Goal: Task Accomplishment & Management: Manage account settings

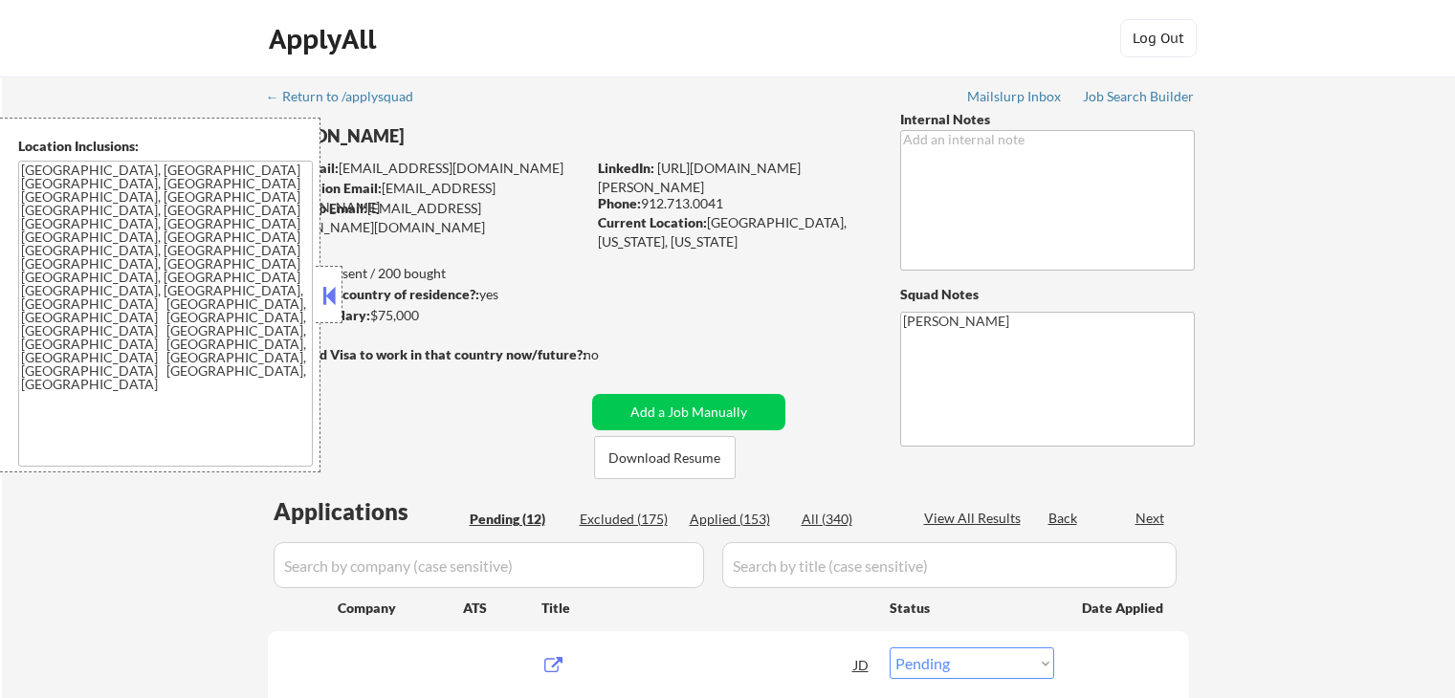
select select ""pending""
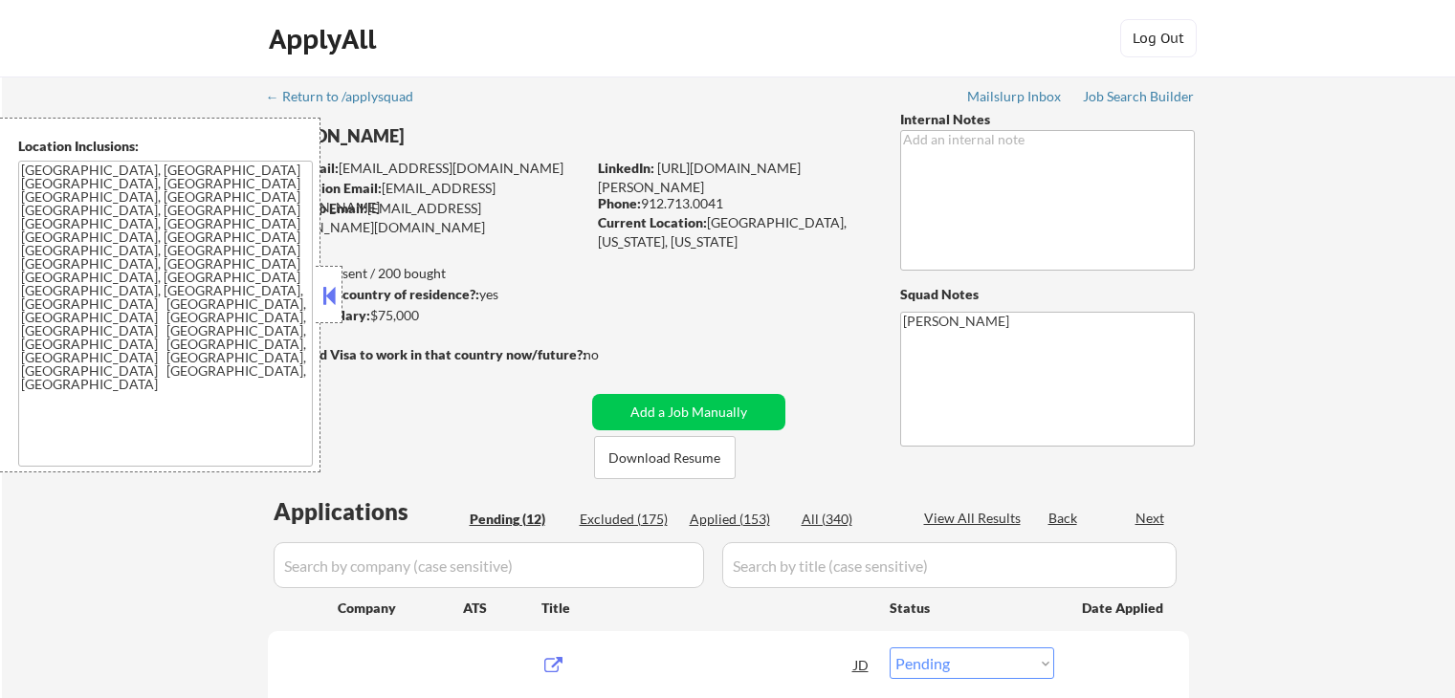
select select ""pending""
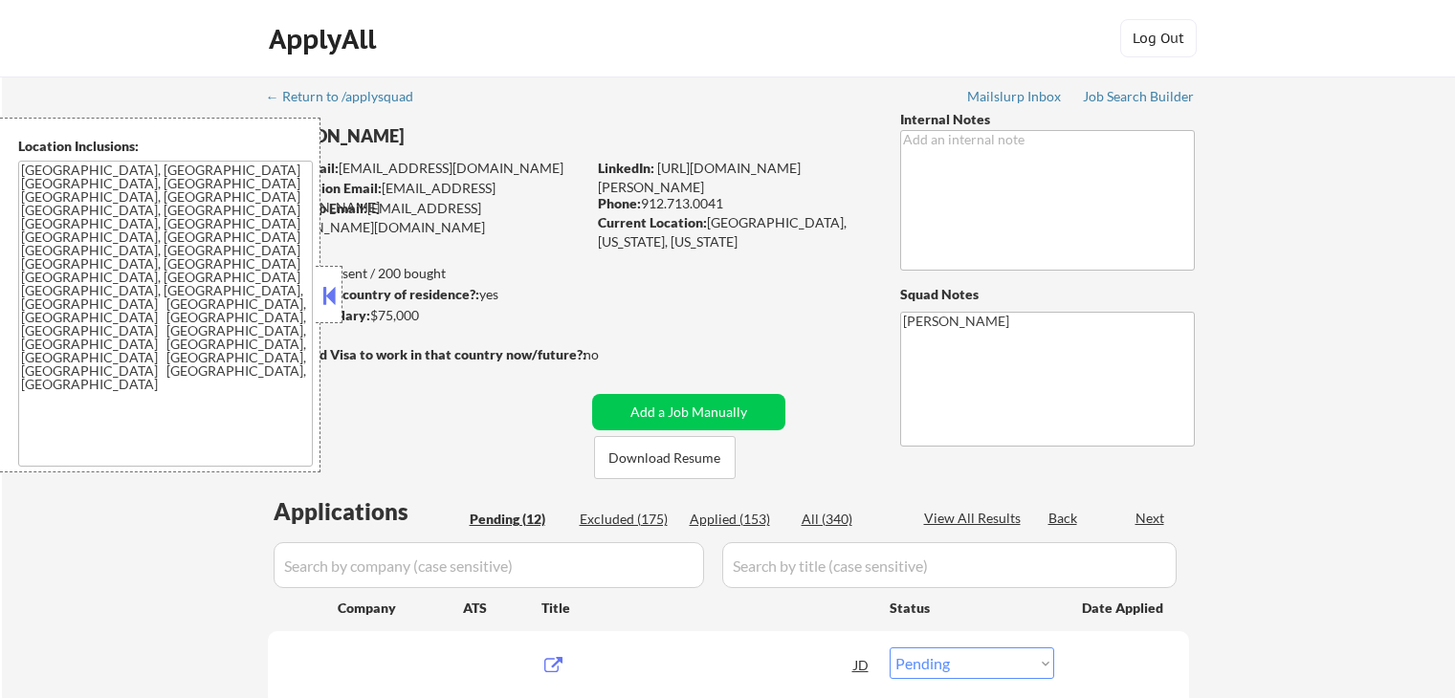
select select ""pending""
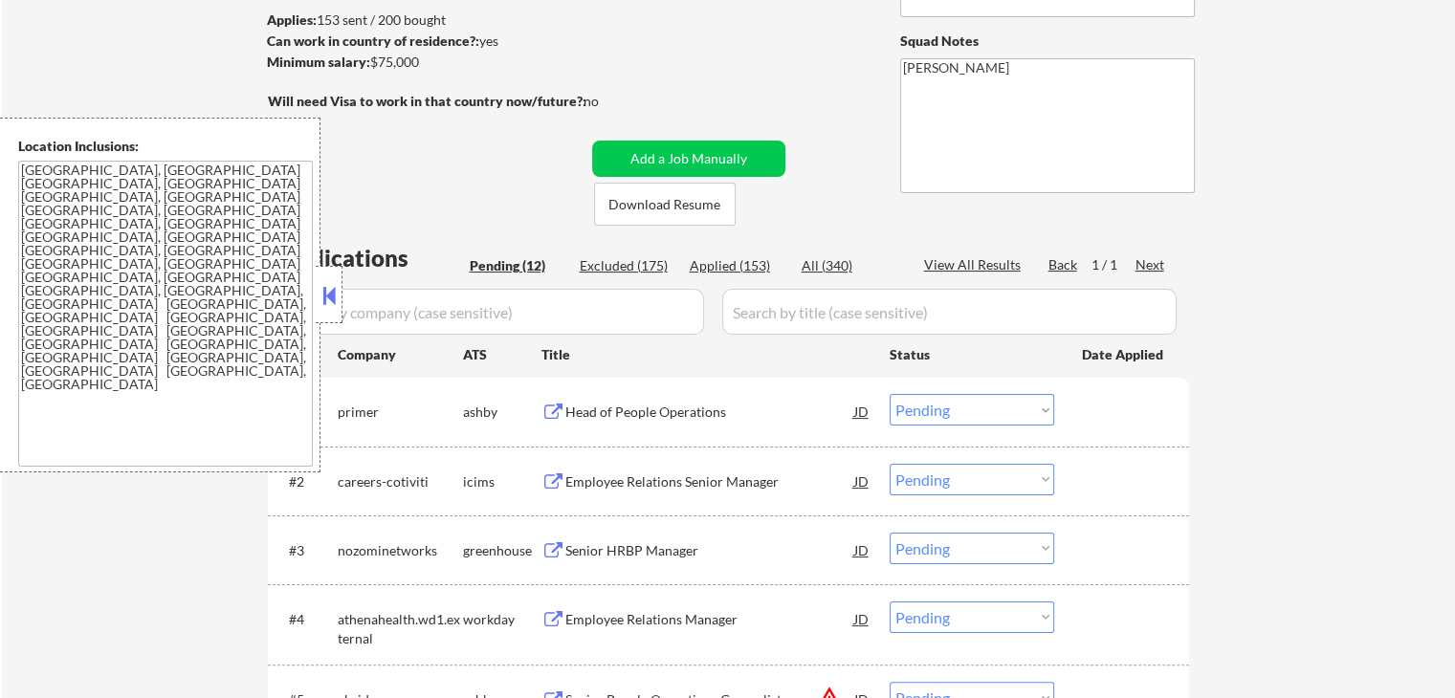
scroll to position [287, 0]
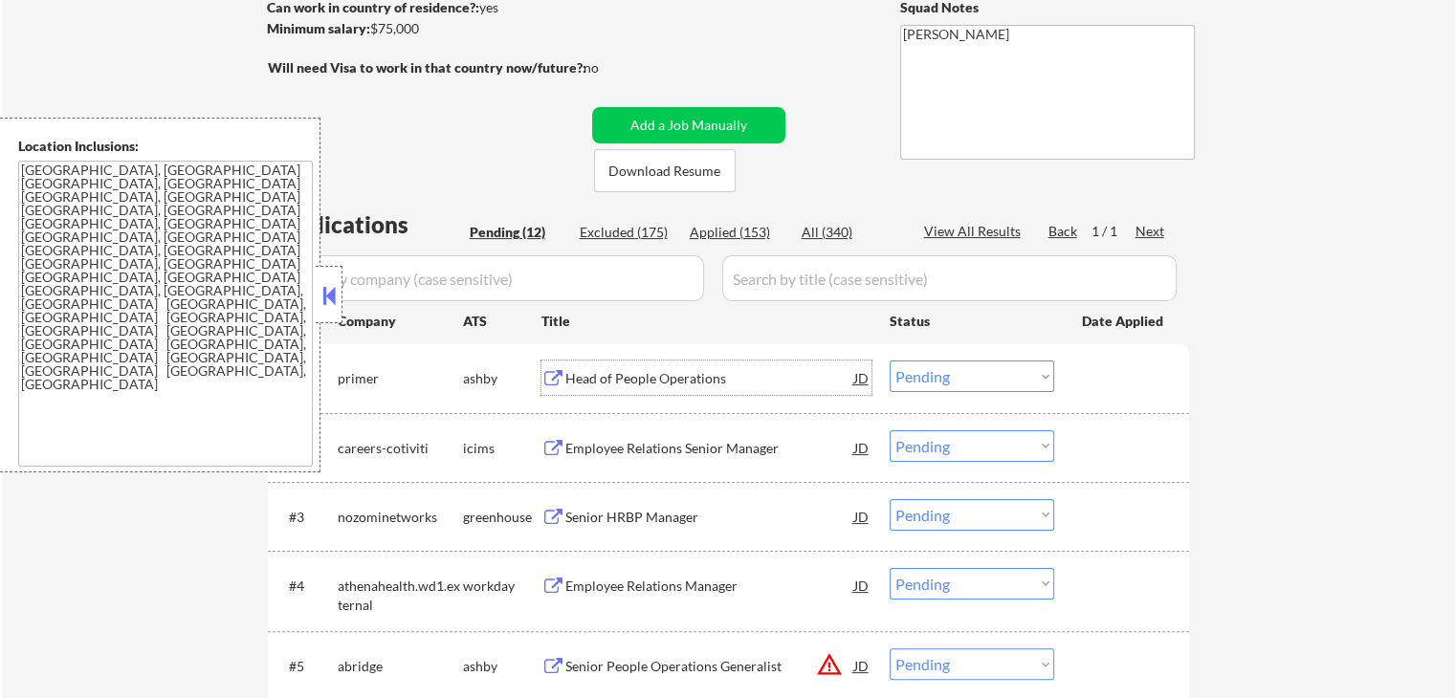
click at [580, 377] on div "Head of People Operations" at bounding box center [709, 378] width 289 height 19
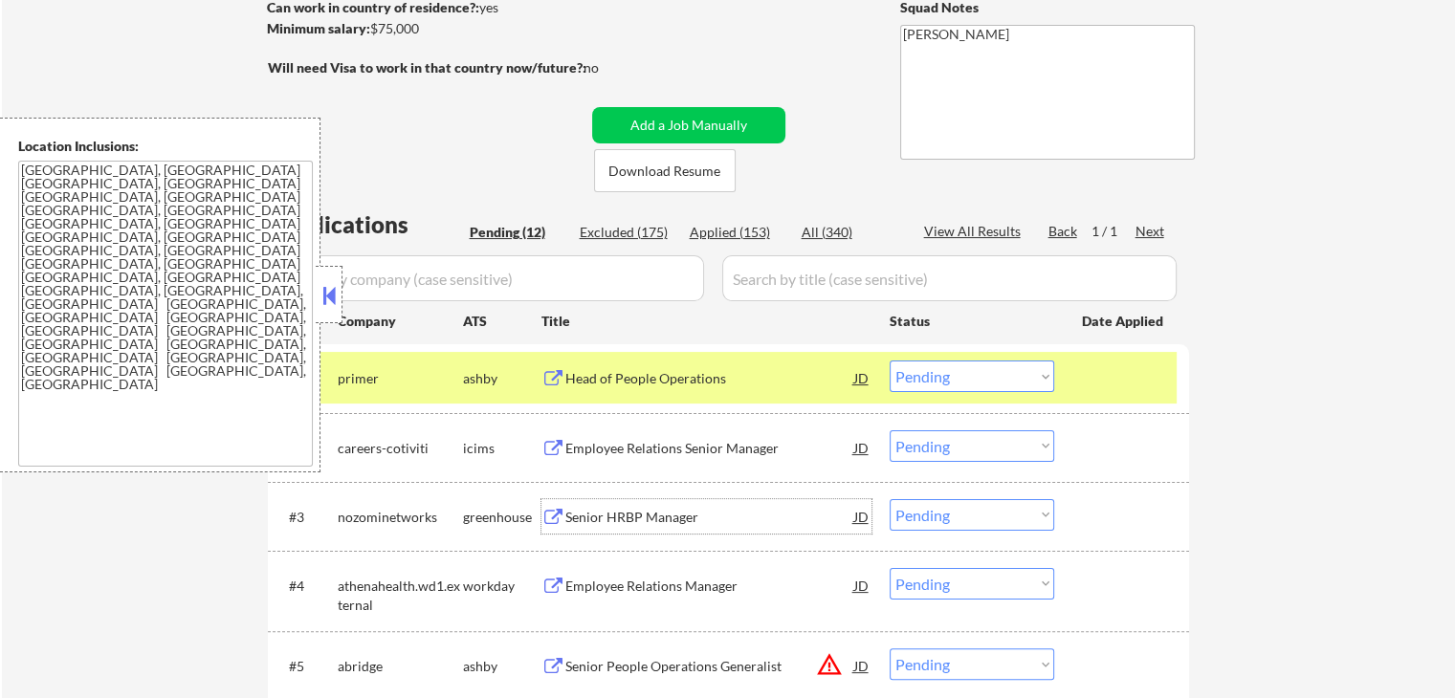
click at [584, 516] on div "Senior HRBP Manager" at bounding box center [709, 517] width 289 height 19
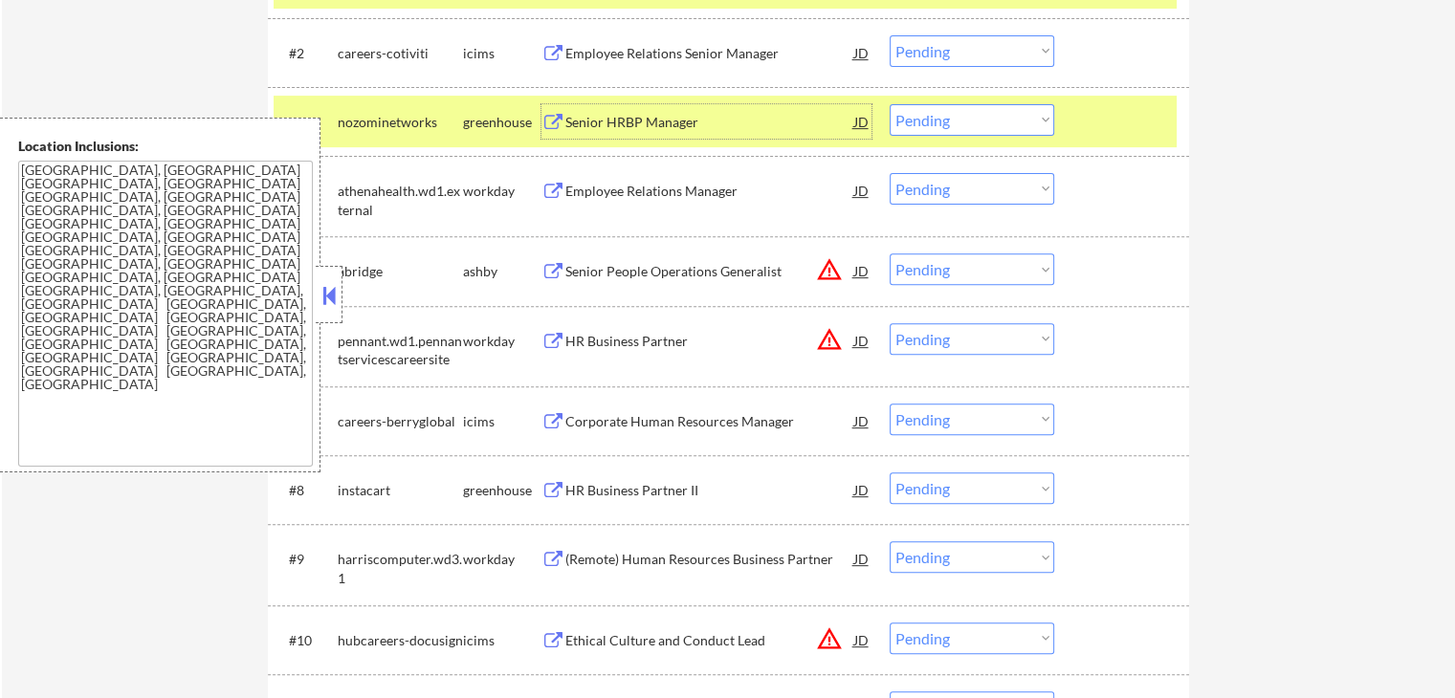
scroll to position [765, 0]
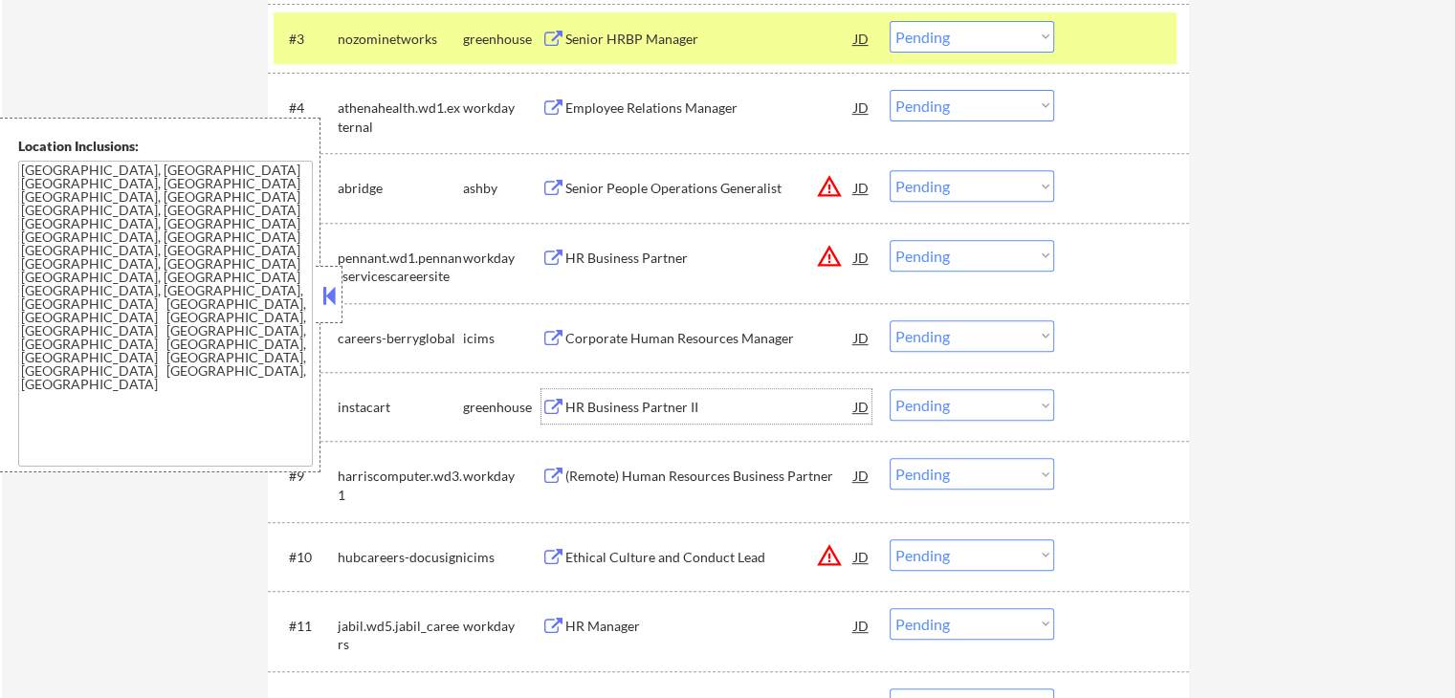
click at [587, 407] on div "HR Business Partner II" at bounding box center [709, 407] width 289 height 19
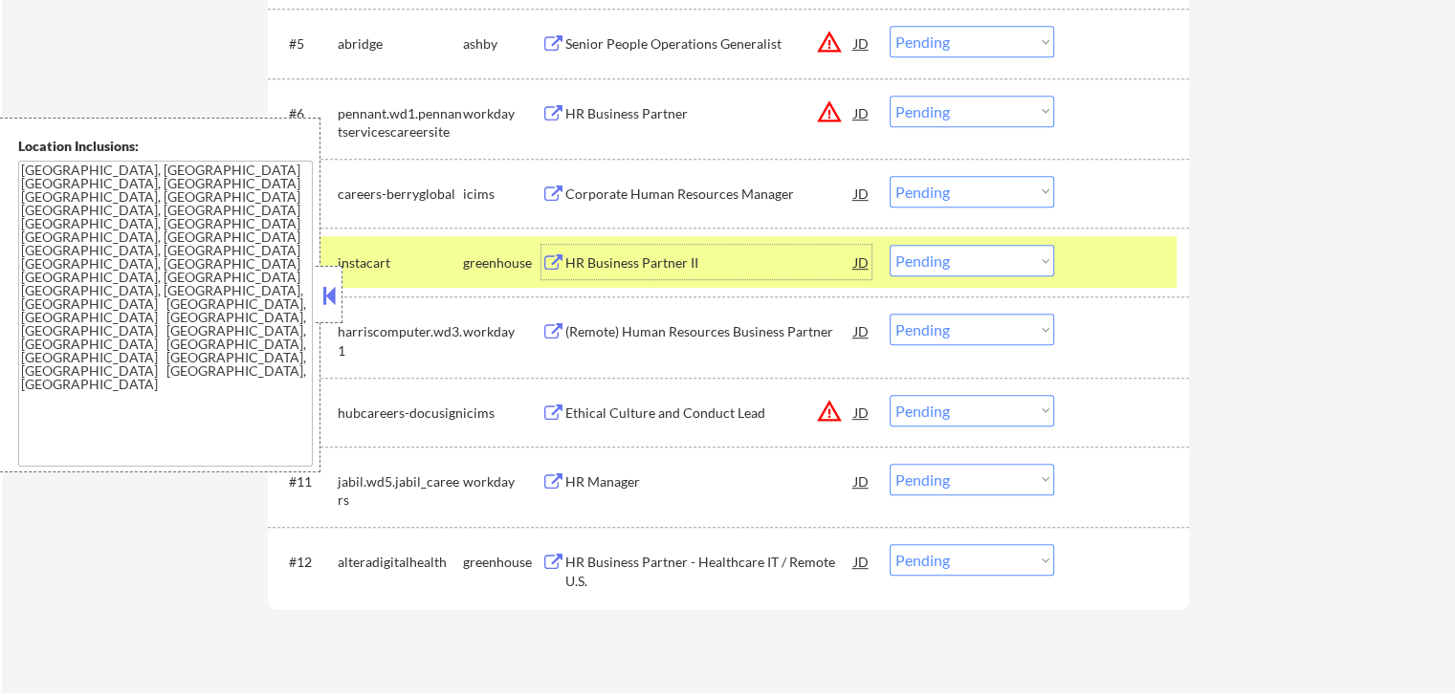
scroll to position [956, 0]
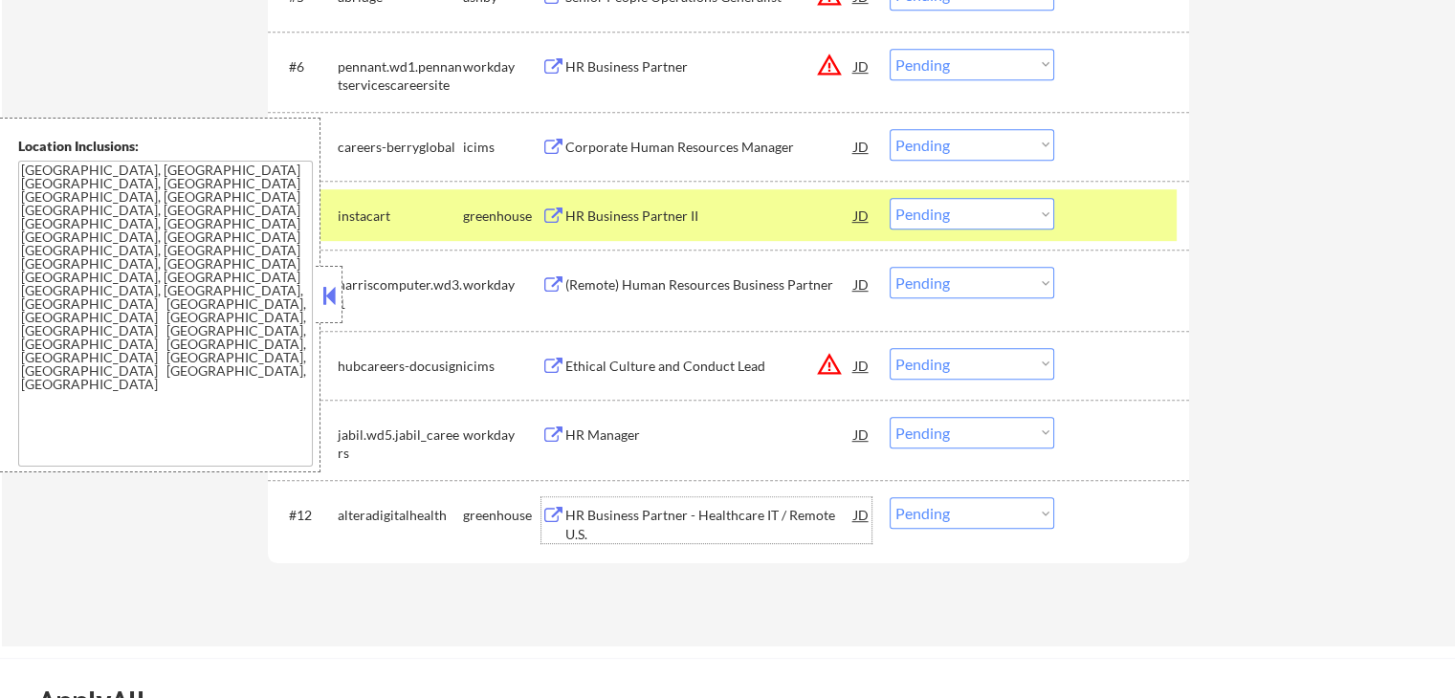
click at [593, 518] on div "HR Business Partner - Healthcare IT / Remote U.S." at bounding box center [709, 524] width 289 height 37
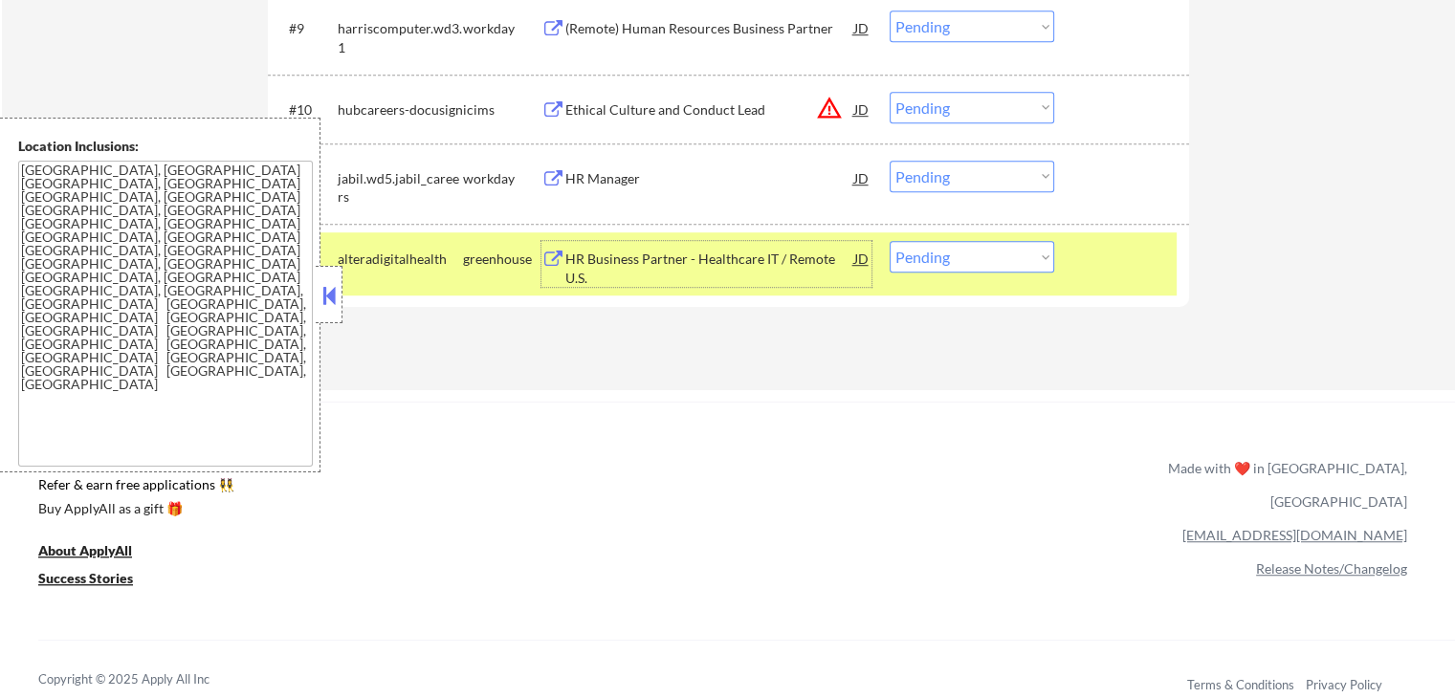
scroll to position [1243, 0]
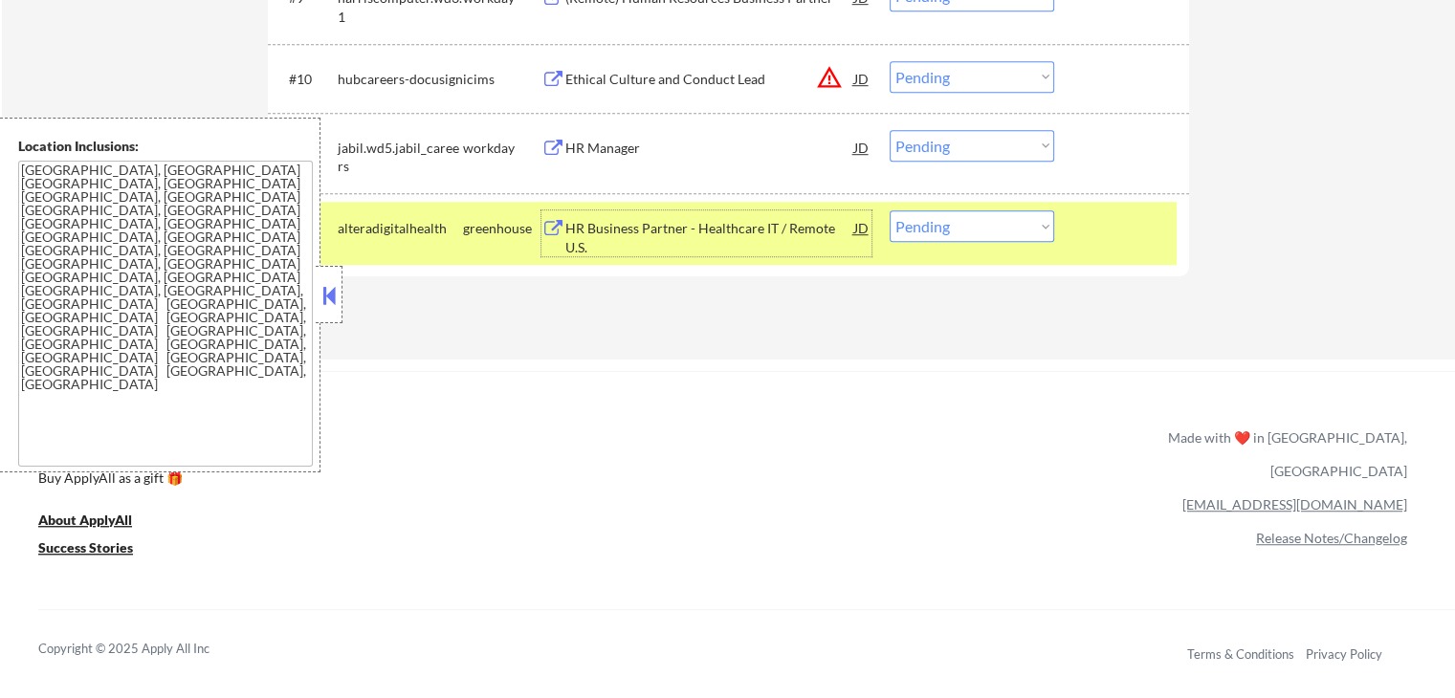
click at [991, 227] on select "Choose an option... Pending Applied Excluded (Questions) Excluded (Expired) Exc…" at bounding box center [971, 226] width 165 height 32
select select ""excluded""
click at [889, 210] on select "Choose an option... Pending Applied Excluded (Questions) Excluded (Expired) Exc…" at bounding box center [971, 226] width 165 height 32
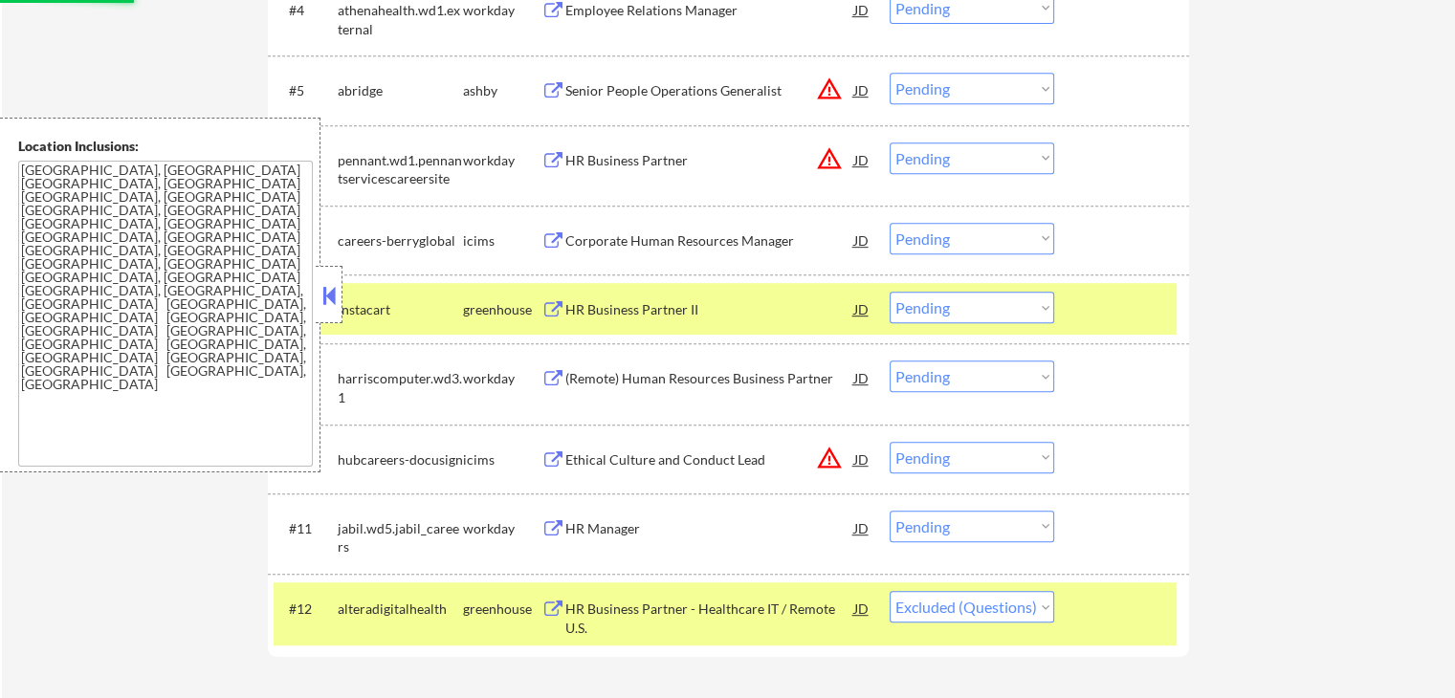
scroll to position [861, 0]
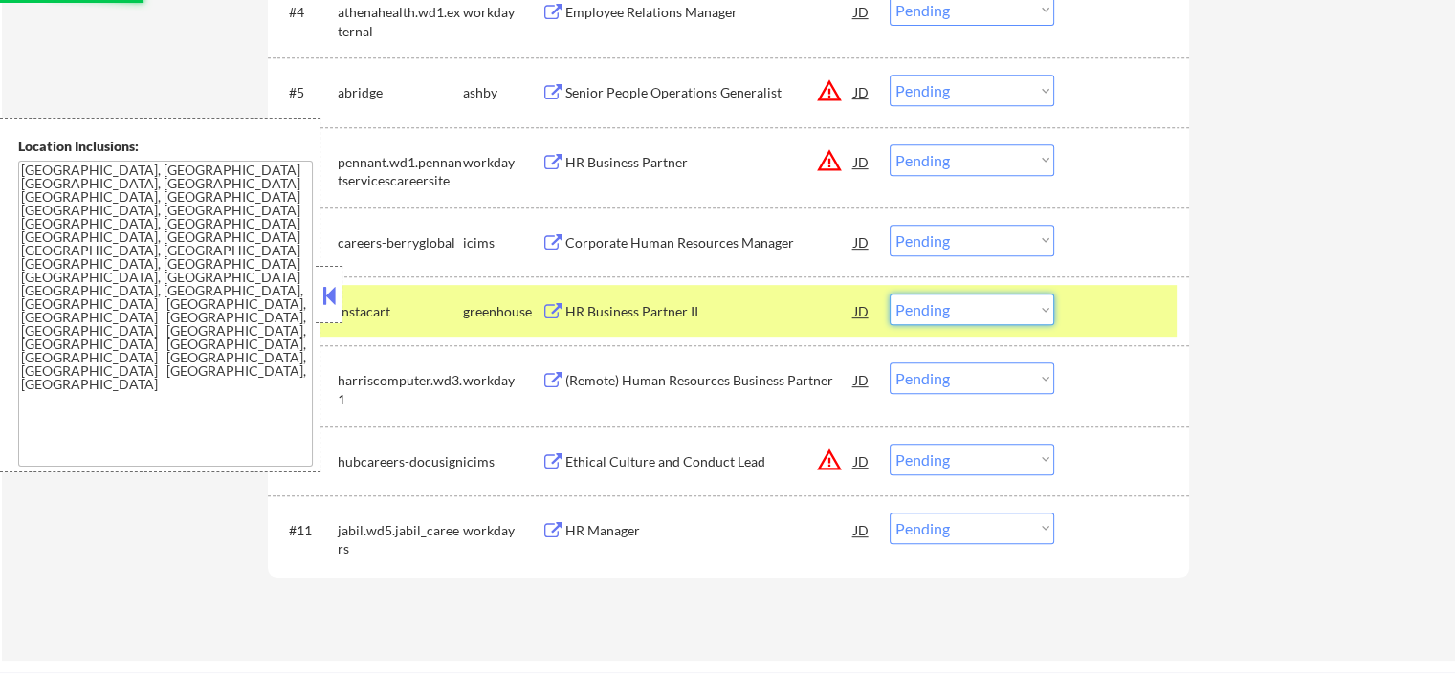
click at [987, 307] on select "Choose an option... Pending Applied Excluded (Questions) Excluded (Expired) Exc…" at bounding box center [971, 310] width 165 height 32
click at [889, 294] on select "Choose an option... Pending Applied Excluded (Questions) Excluded (Expired) Exc…" at bounding box center [971, 310] width 165 height 32
select select ""pending""
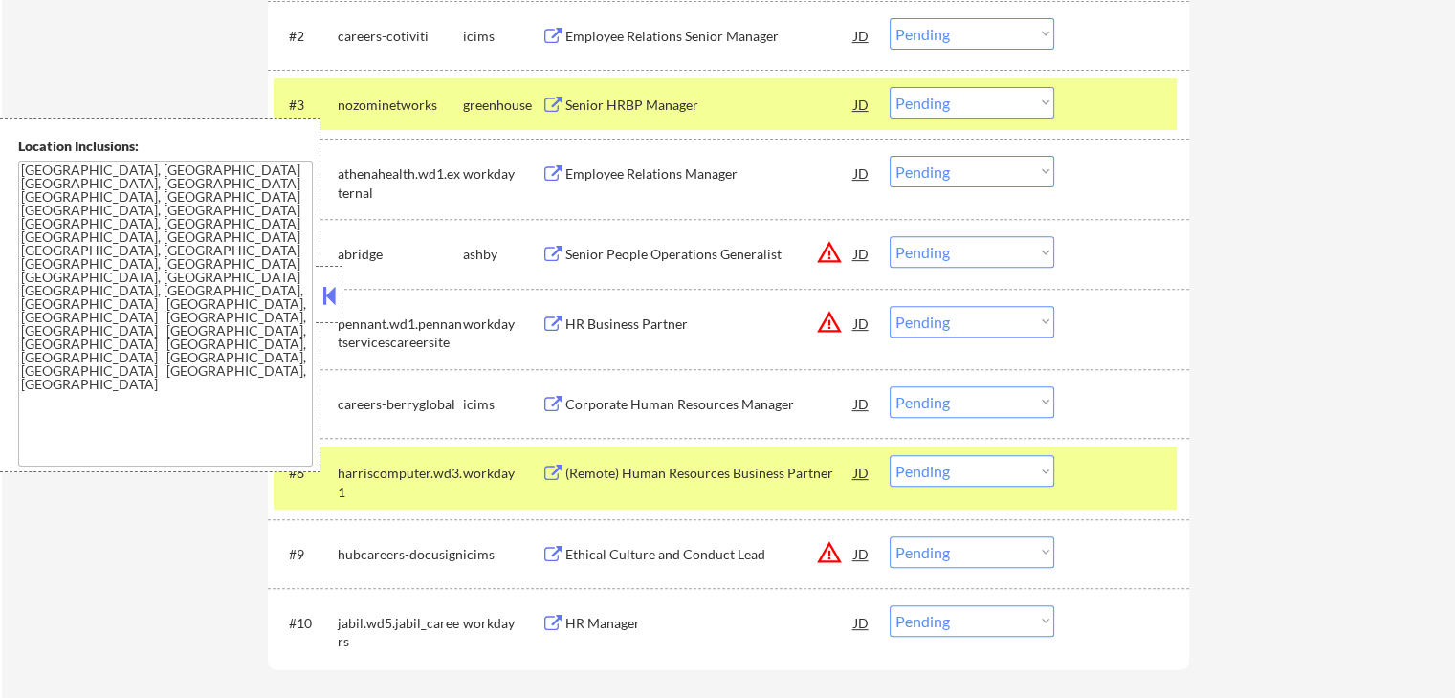
scroll to position [670, 0]
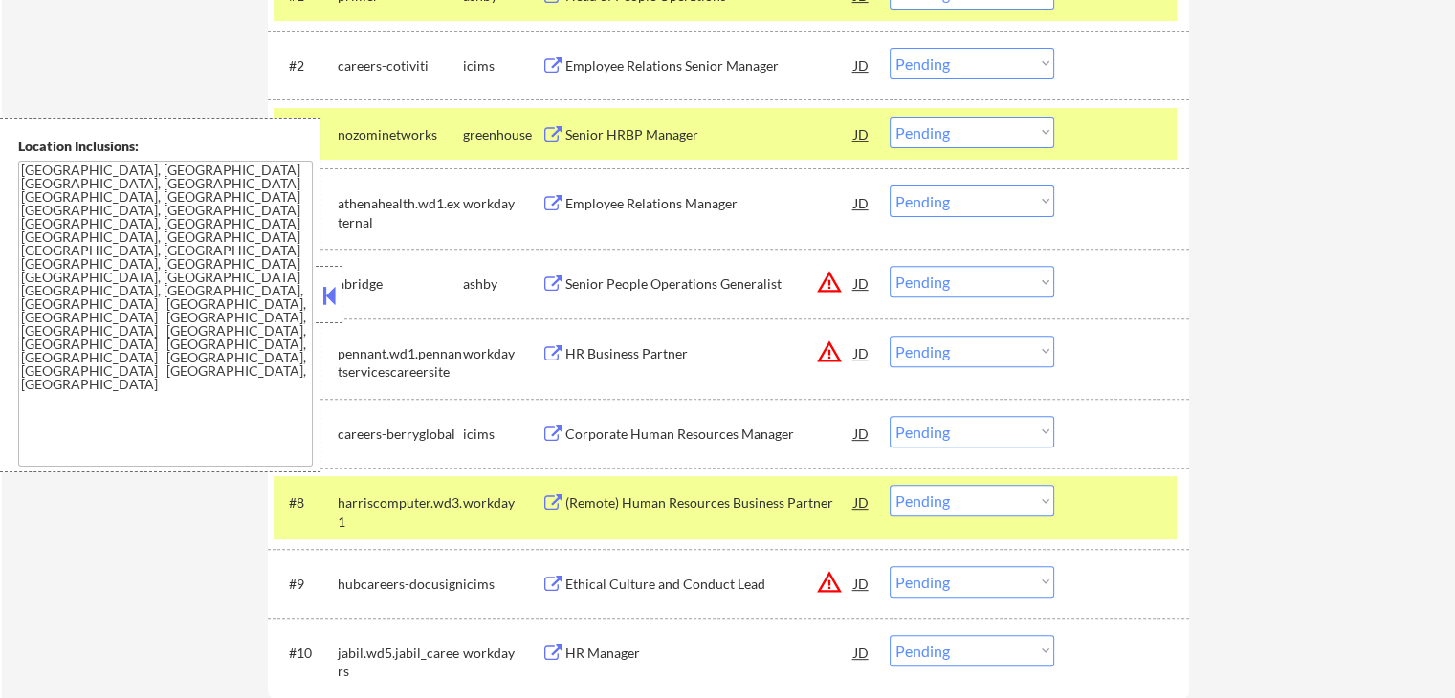
click at [931, 141] on select "Choose an option... Pending Applied Excluded (Questions) Excluded (Expired) Exc…" at bounding box center [971, 133] width 165 height 32
click at [889, 117] on select "Choose an option... Pending Applied Excluded (Questions) Excluded (Expired) Exc…" at bounding box center [971, 133] width 165 height 32
select select ""pending""
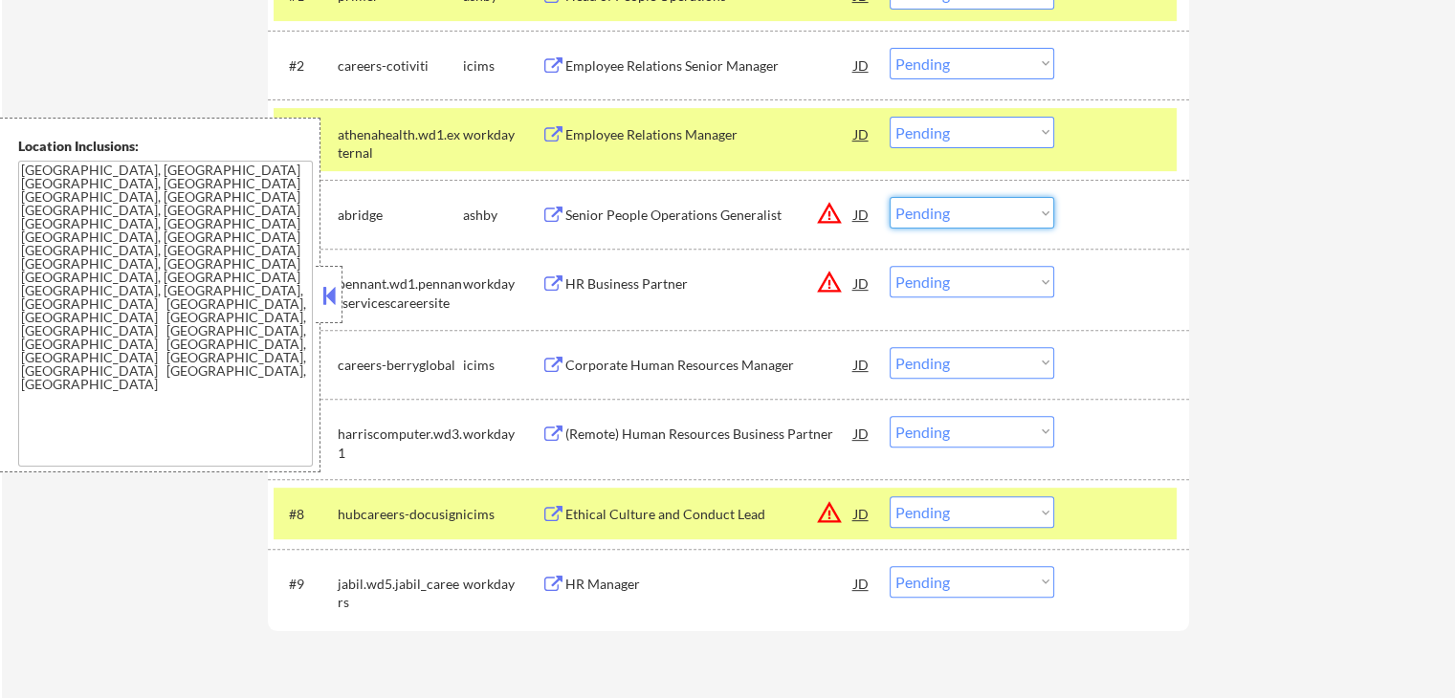
click at [937, 209] on select "Choose an option... Pending Applied Excluded (Questions) Excluded (Expired) Exc…" at bounding box center [971, 213] width 165 height 32
click at [889, 197] on select "Choose an option... Pending Applied Excluded (Questions) Excluded (Expired) Exc…" at bounding box center [971, 213] width 165 height 32
select select ""pending""
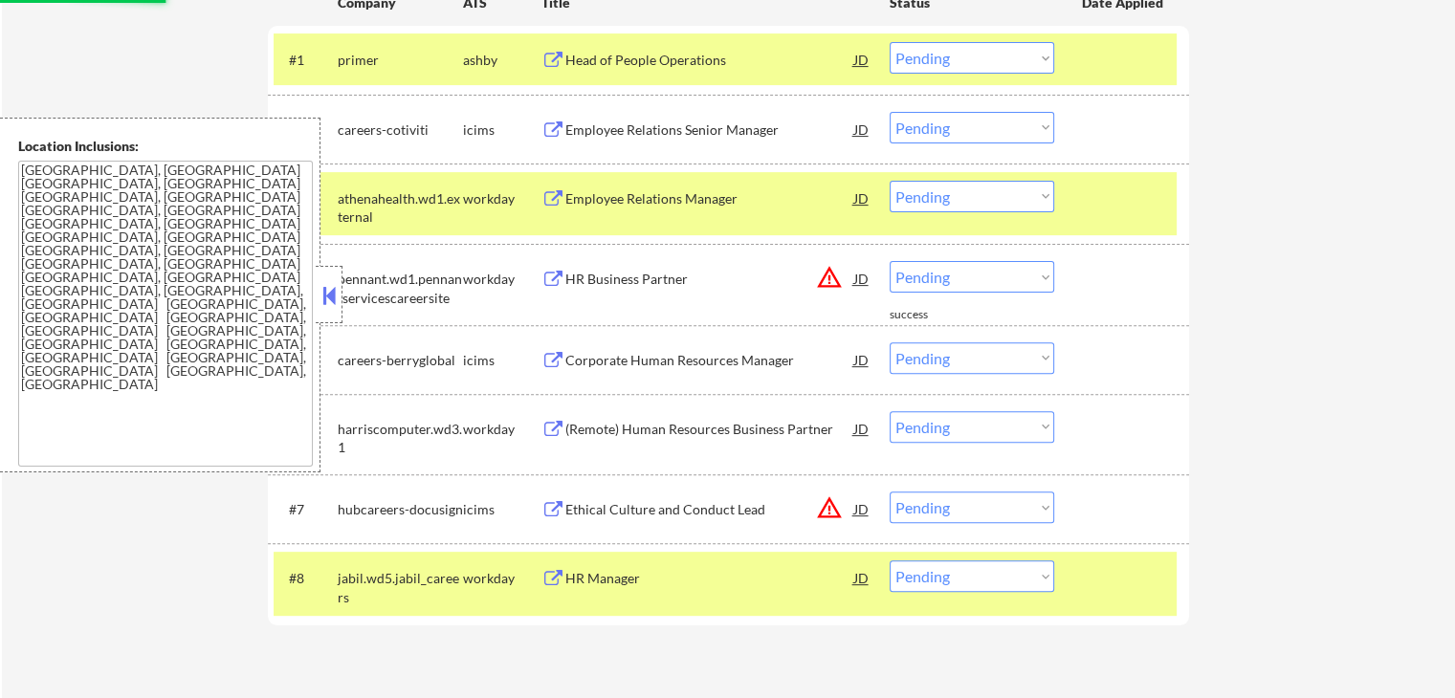
scroll to position [478, 0]
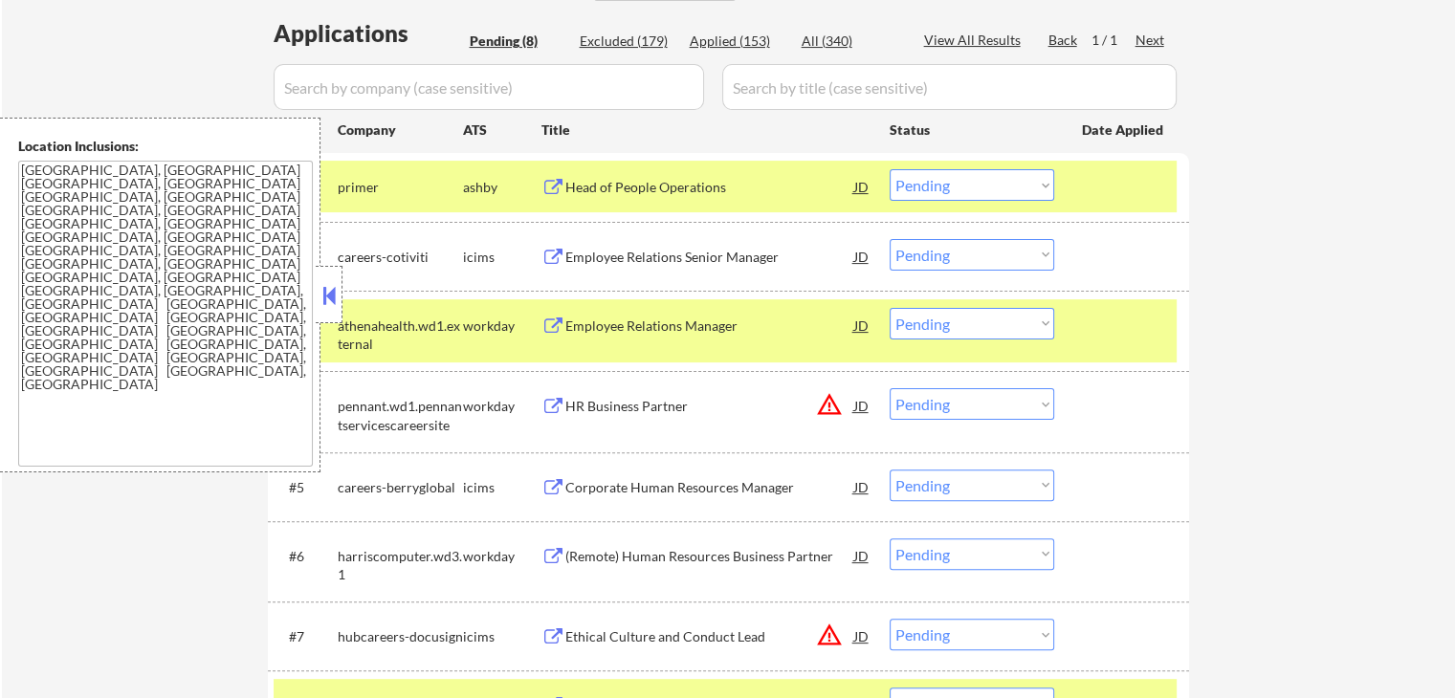
click at [638, 191] on div "Head of People Operations" at bounding box center [709, 187] width 289 height 19
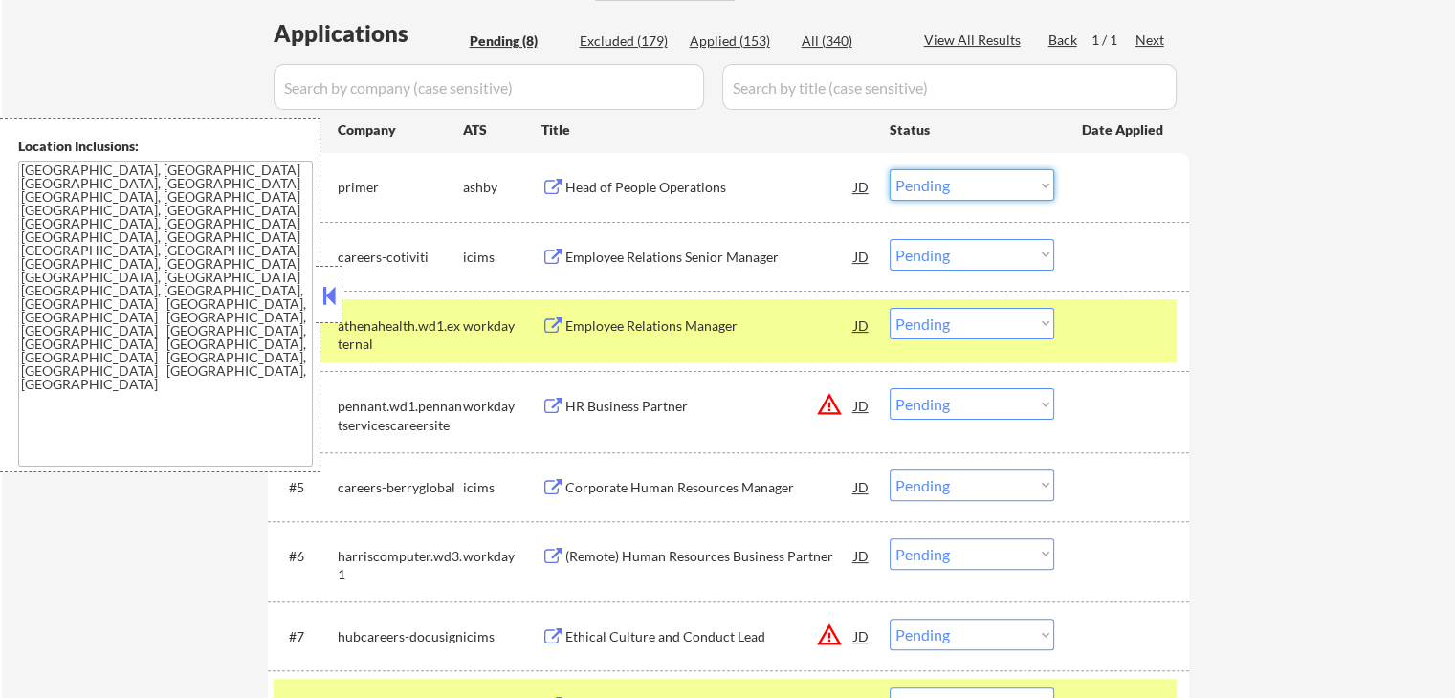
click at [946, 188] on select "Choose an option... Pending Applied Excluded (Questions) Excluded (Expired) Exc…" at bounding box center [971, 185] width 165 height 32
click at [889, 169] on select "Choose an option... Pending Applied Excluded (Questions) Excluded (Expired) Exc…" at bounding box center [971, 185] width 165 height 32
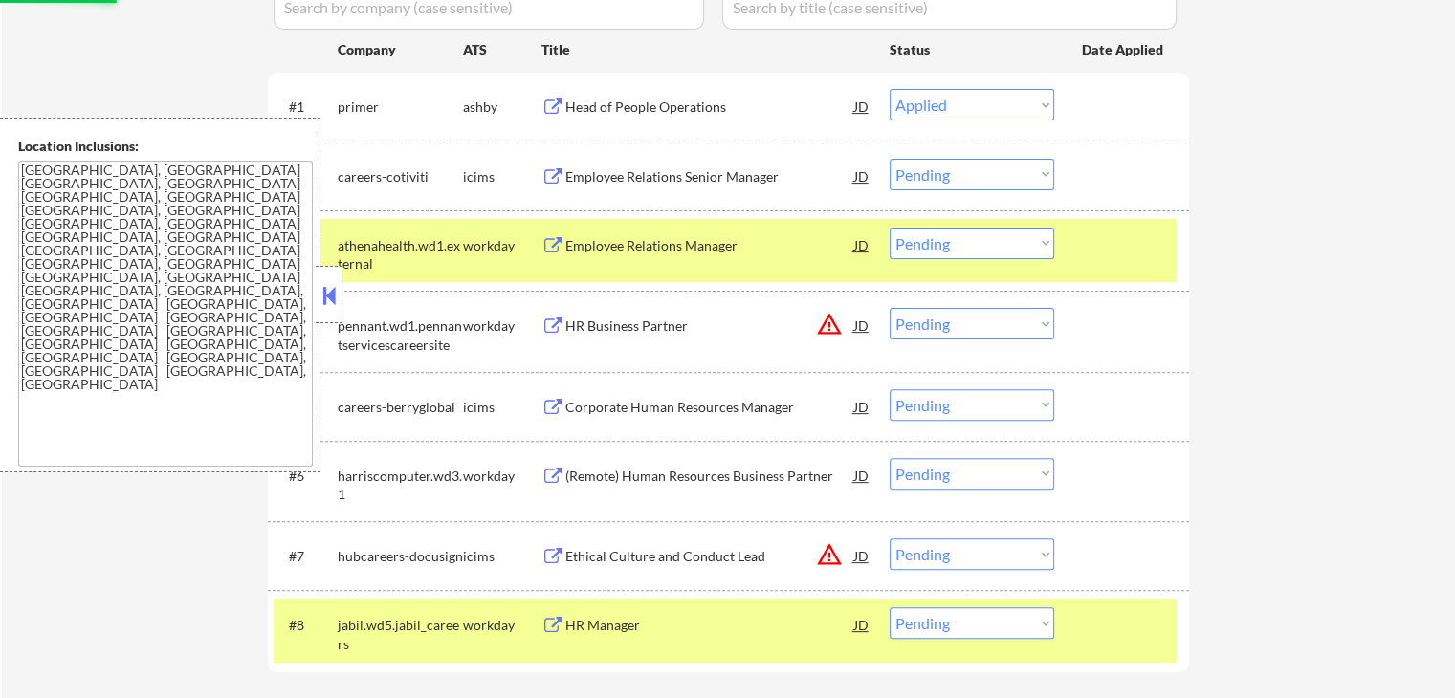
scroll to position [670, 0]
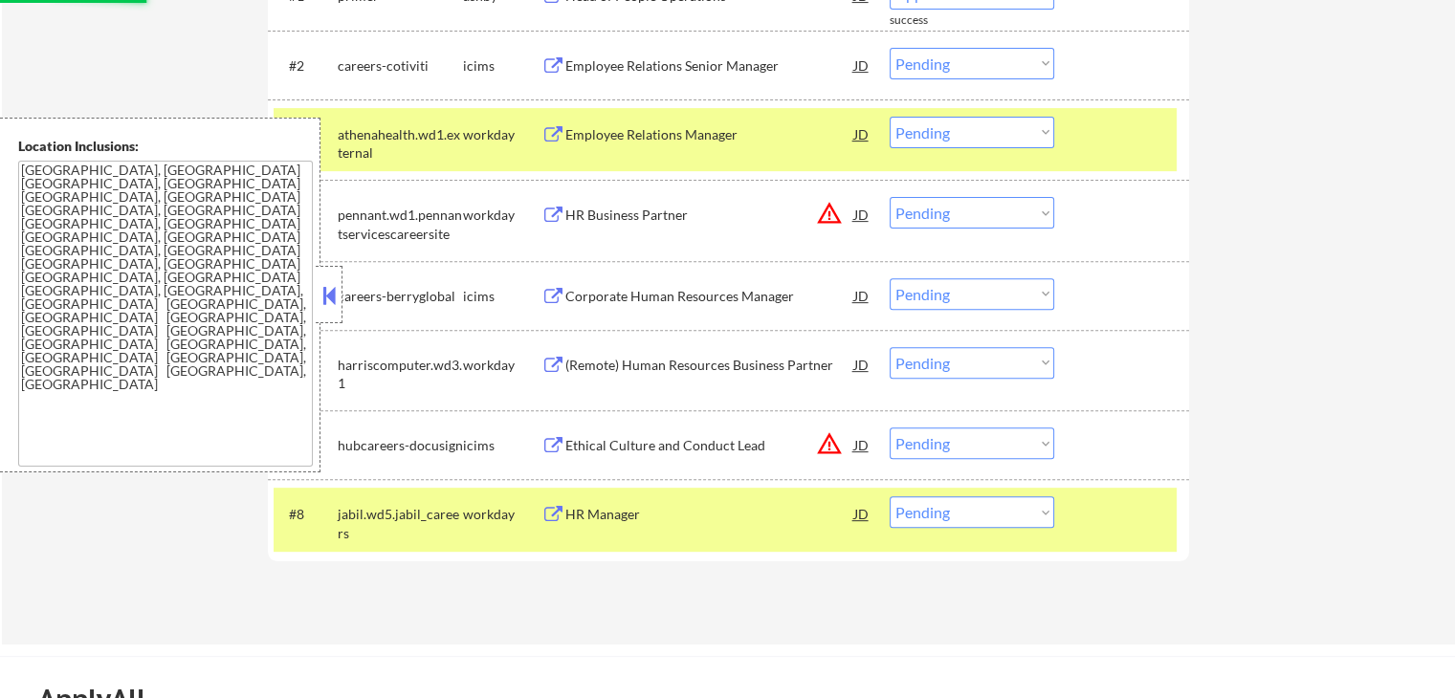
select select ""pending""
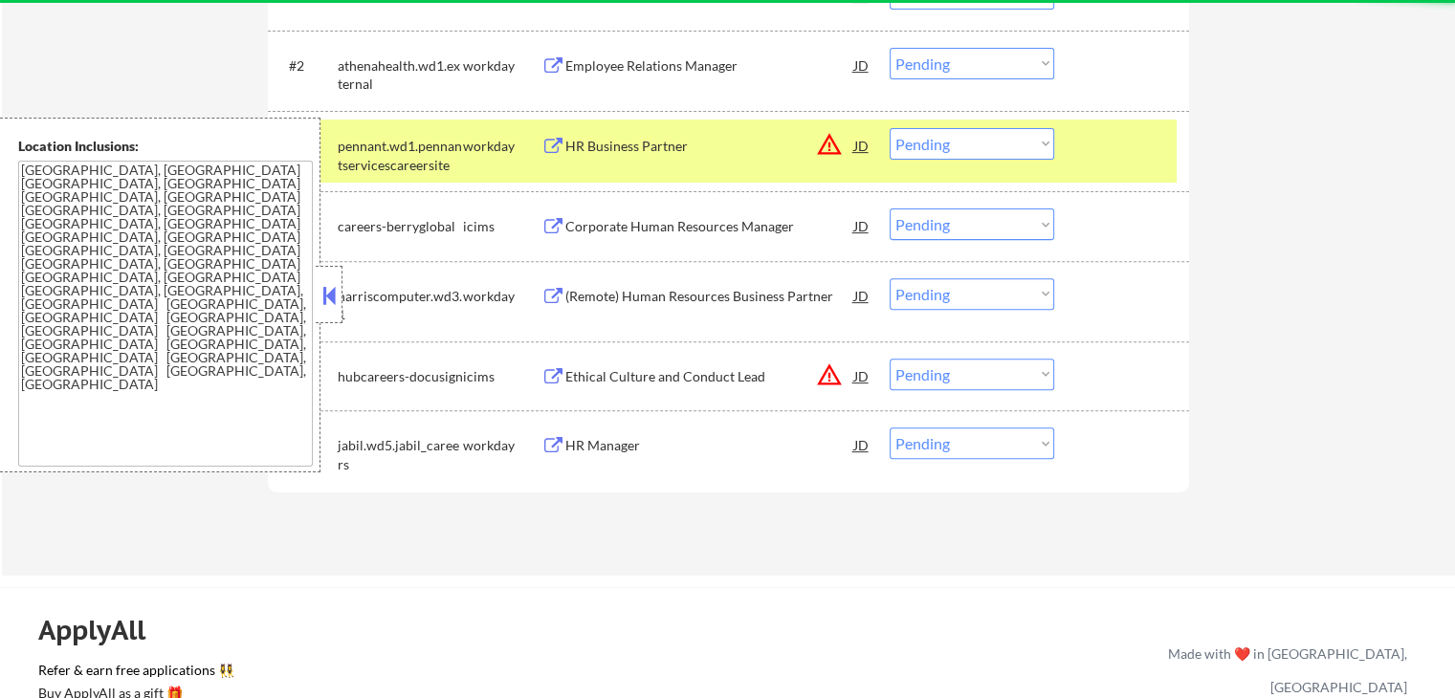
scroll to position [574, 0]
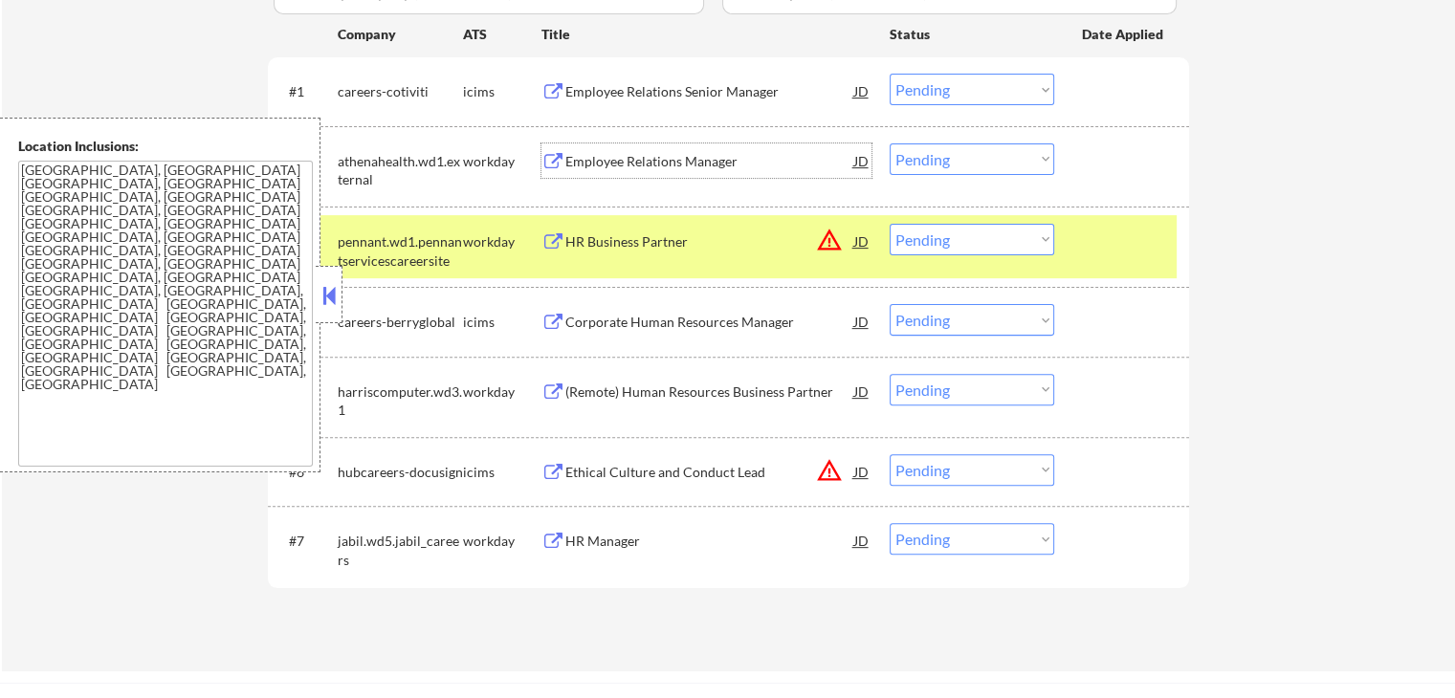
click at [643, 158] on div "Employee Relations Manager" at bounding box center [709, 161] width 289 height 19
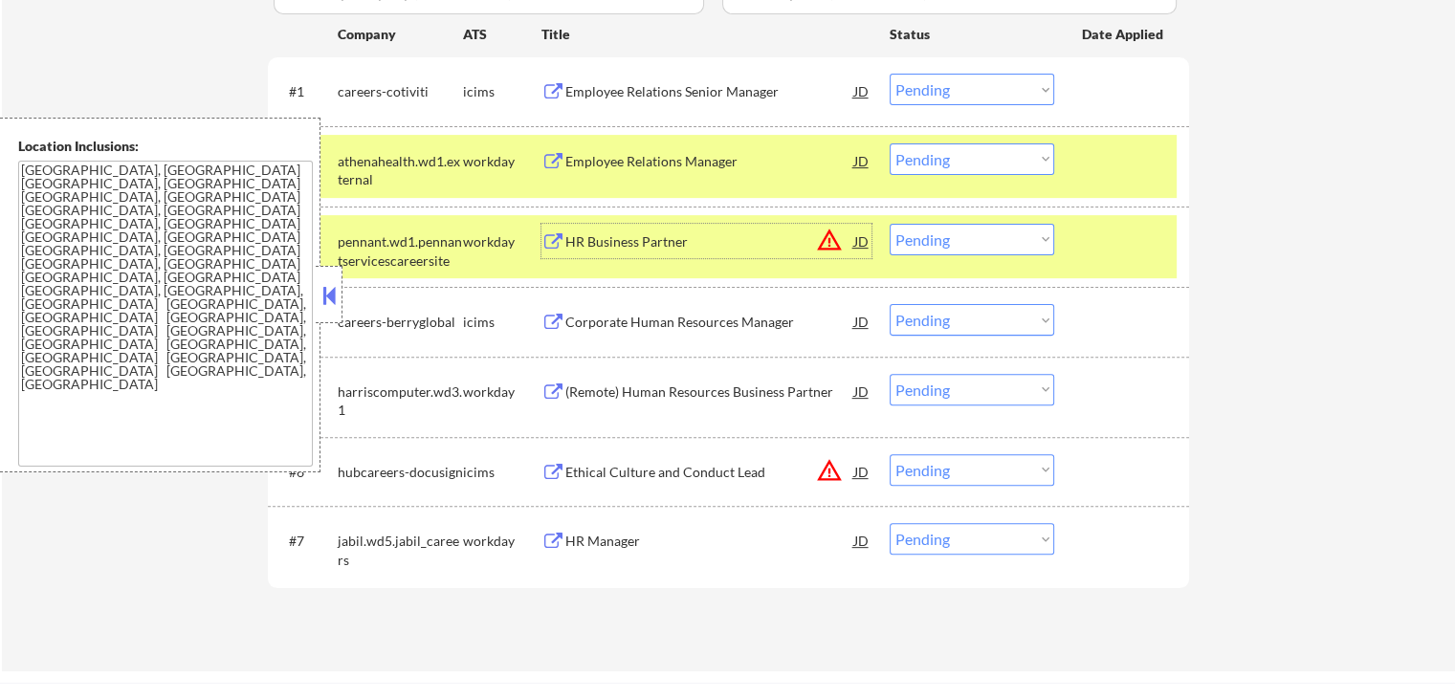
click at [638, 236] on div "HR Business Partner" at bounding box center [709, 241] width 289 height 19
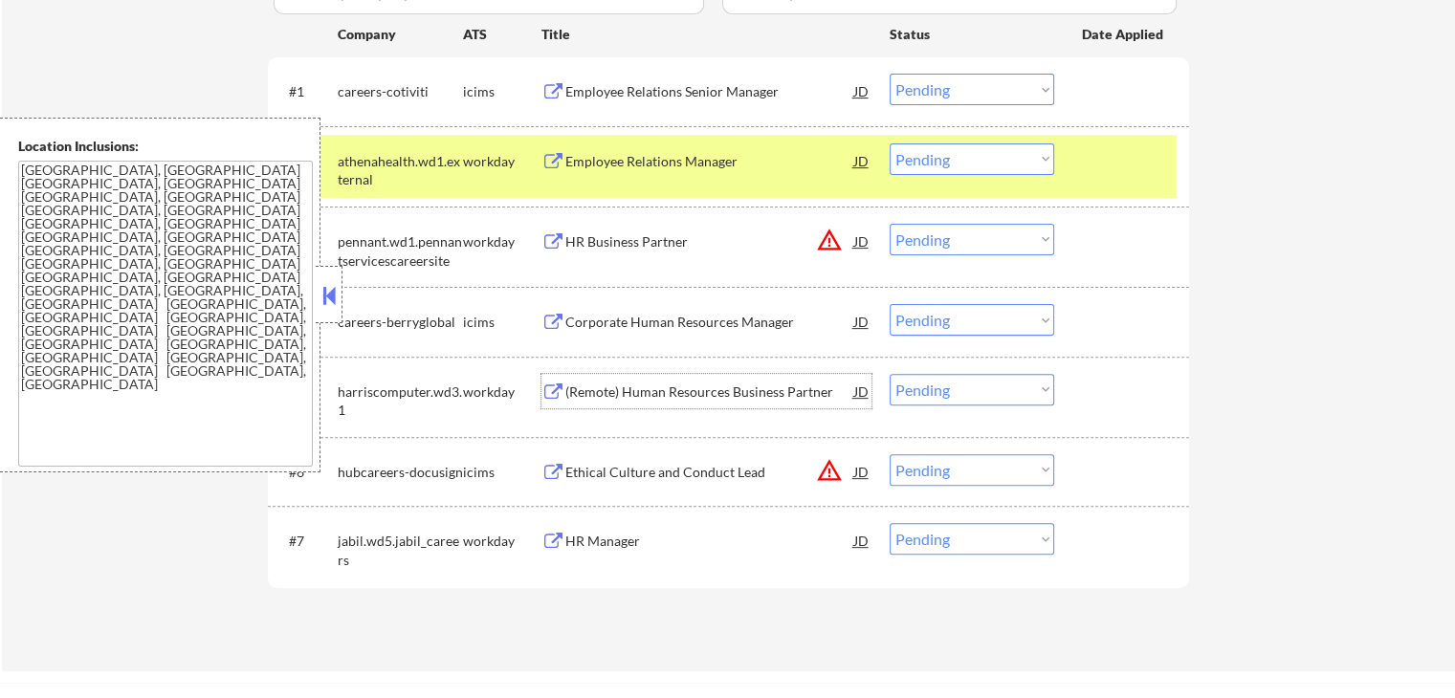
click at [601, 386] on div "(Remote) Human Resources Business Partner" at bounding box center [709, 392] width 289 height 19
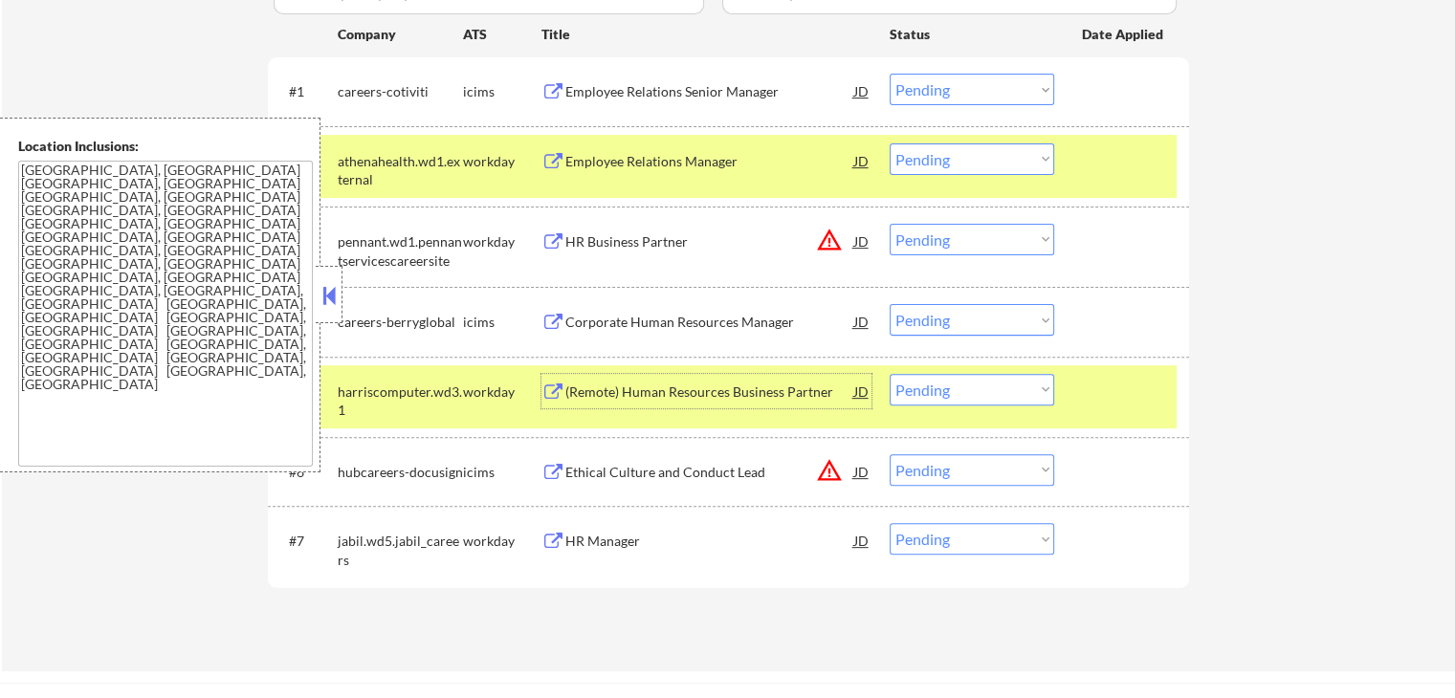
scroll to position [670, 0]
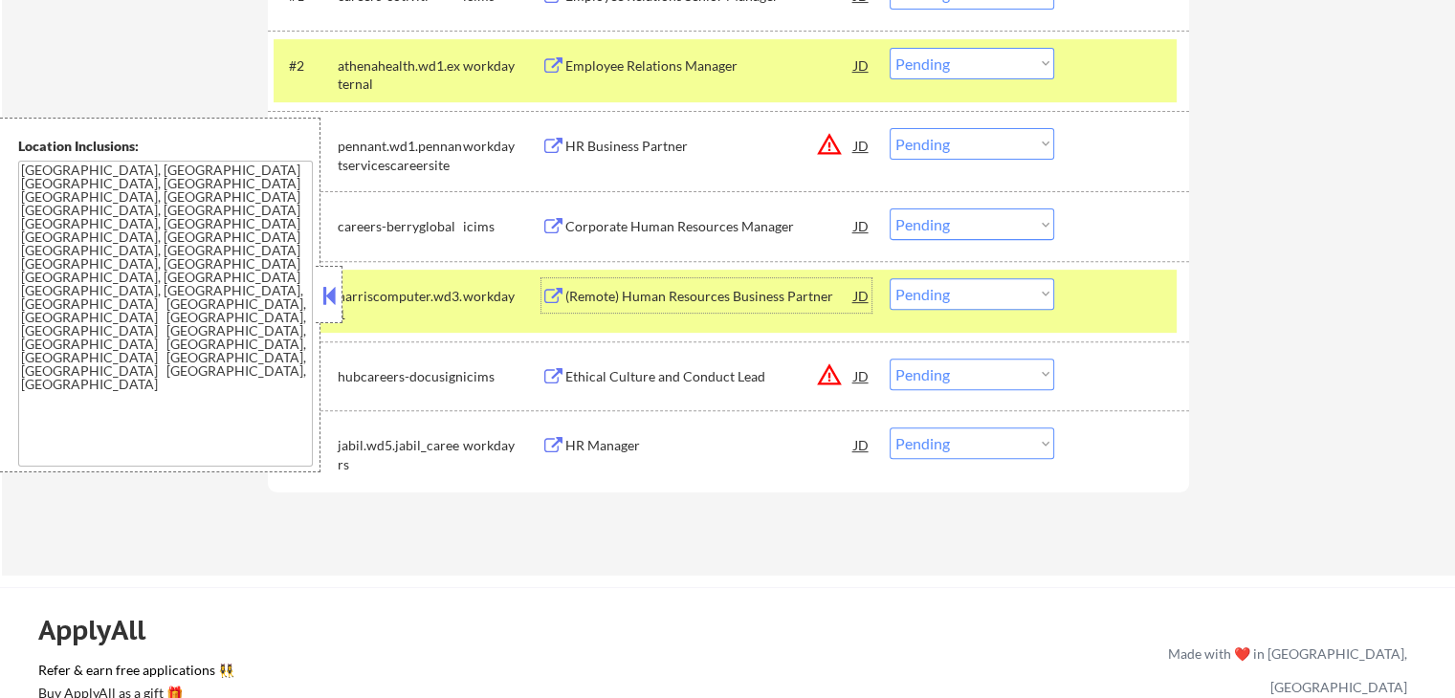
click at [957, 154] on select "Choose an option... Pending Applied Excluded (Questions) Excluded (Expired) Exc…" at bounding box center [971, 144] width 165 height 32
click at [889, 128] on select "Choose an option... Pending Applied Excluded (Questions) Excluded (Expired) Exc…" at bounding box center [971, 144] width 165 height 32
select select ""pending""
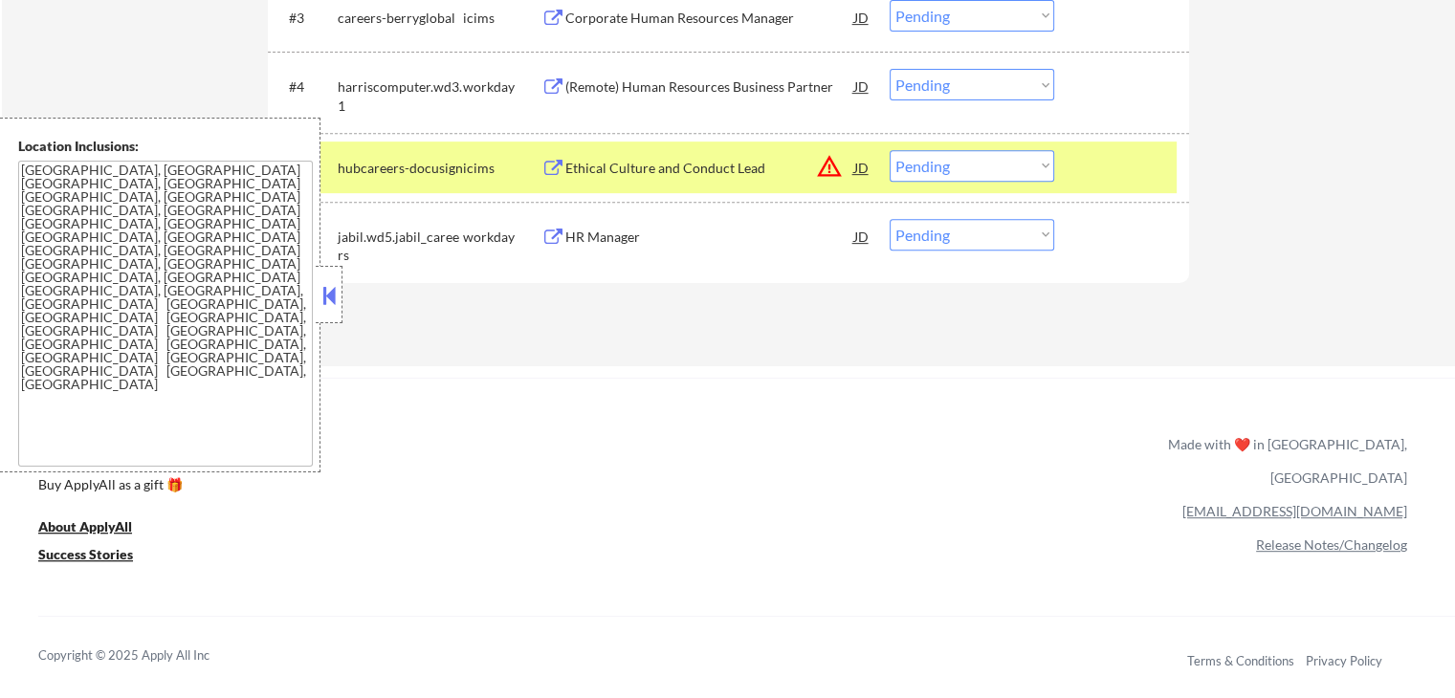
scroll to position [765, 0]
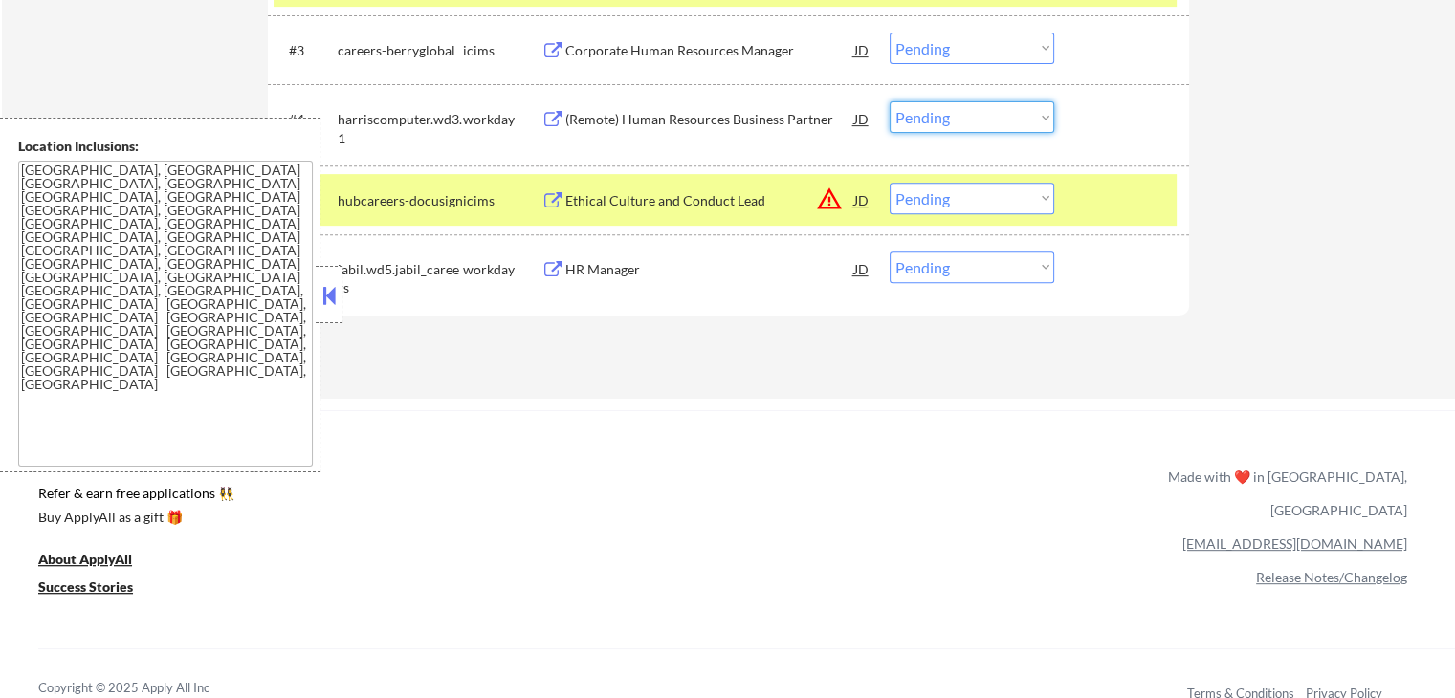
click at [931, 116] on select "Choose an option... Pending Applied Excluded (Questions) Excluded (Expired) Exc…" at bounding box center [971, 117] width 165 height 32
click at [889, 101] on select "Choose an option... Pending Applied Excluded (Questions) Excluded (Expired) Exc…" at bounding box center [971, 117] width 165 height 32
select select ""pending""
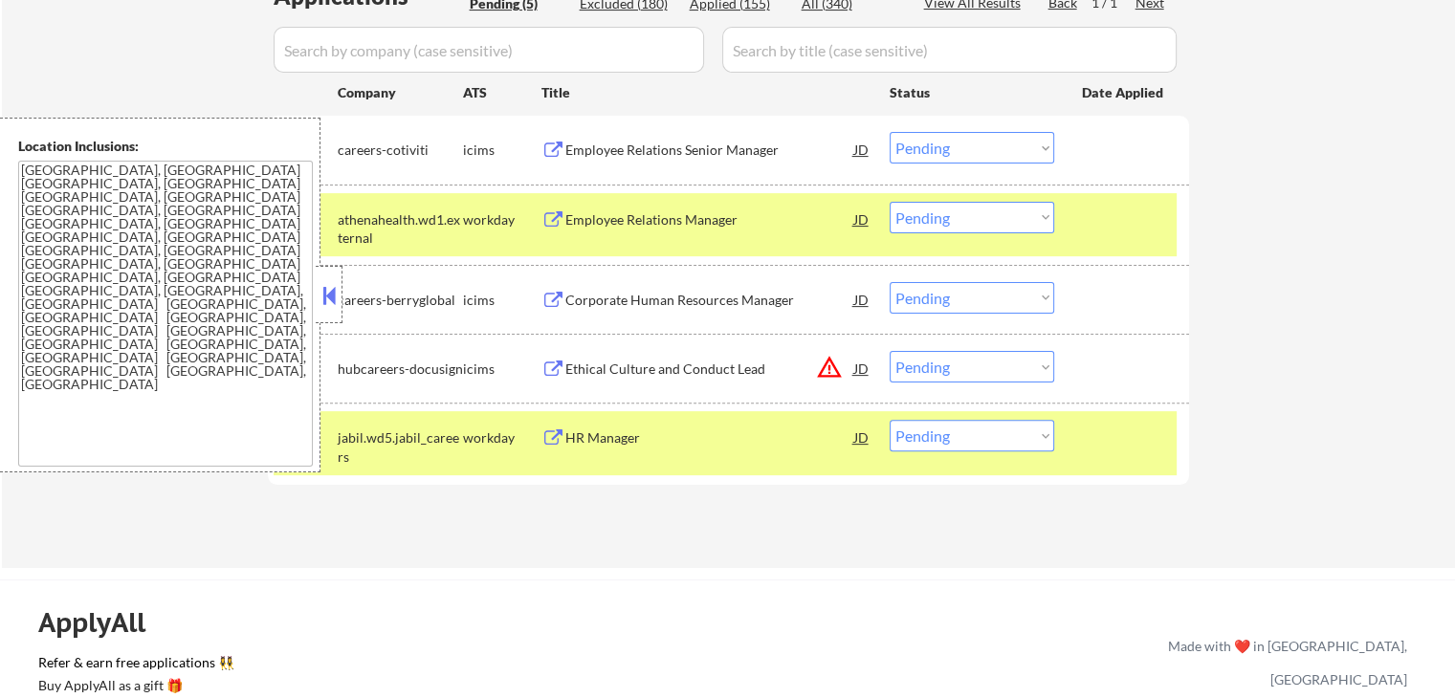
scroll to position [574, 0]
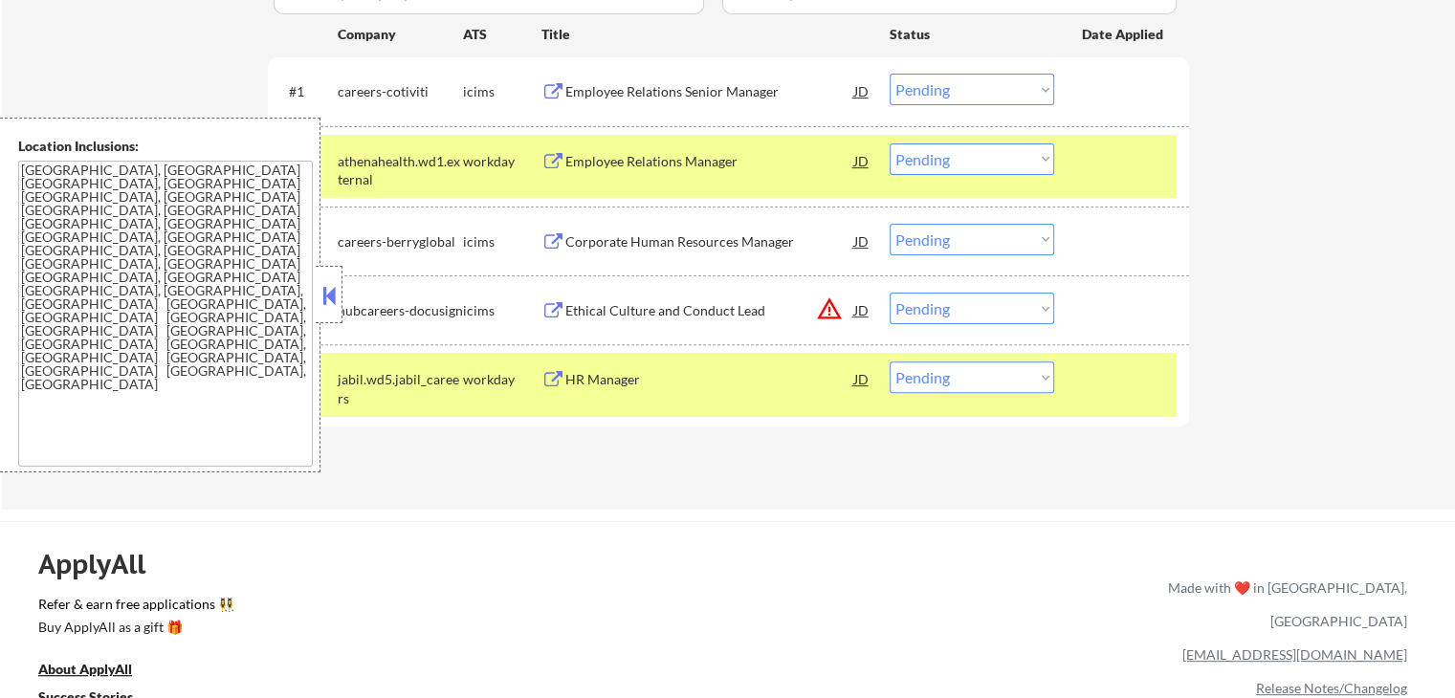
click at [989, 165] on select "Choose an option... Pending Applied Excluded (Questions) Excluded (Expired) Exc…" at bounding box center [971, 159] width 165 height 32
click at [889, 143] on select "Choose an option... Pending Applied Excluded (Questions) Excluded (Expired) Exc…" at bounding box center [971, 159] width 165 height 32
select select ""pending""
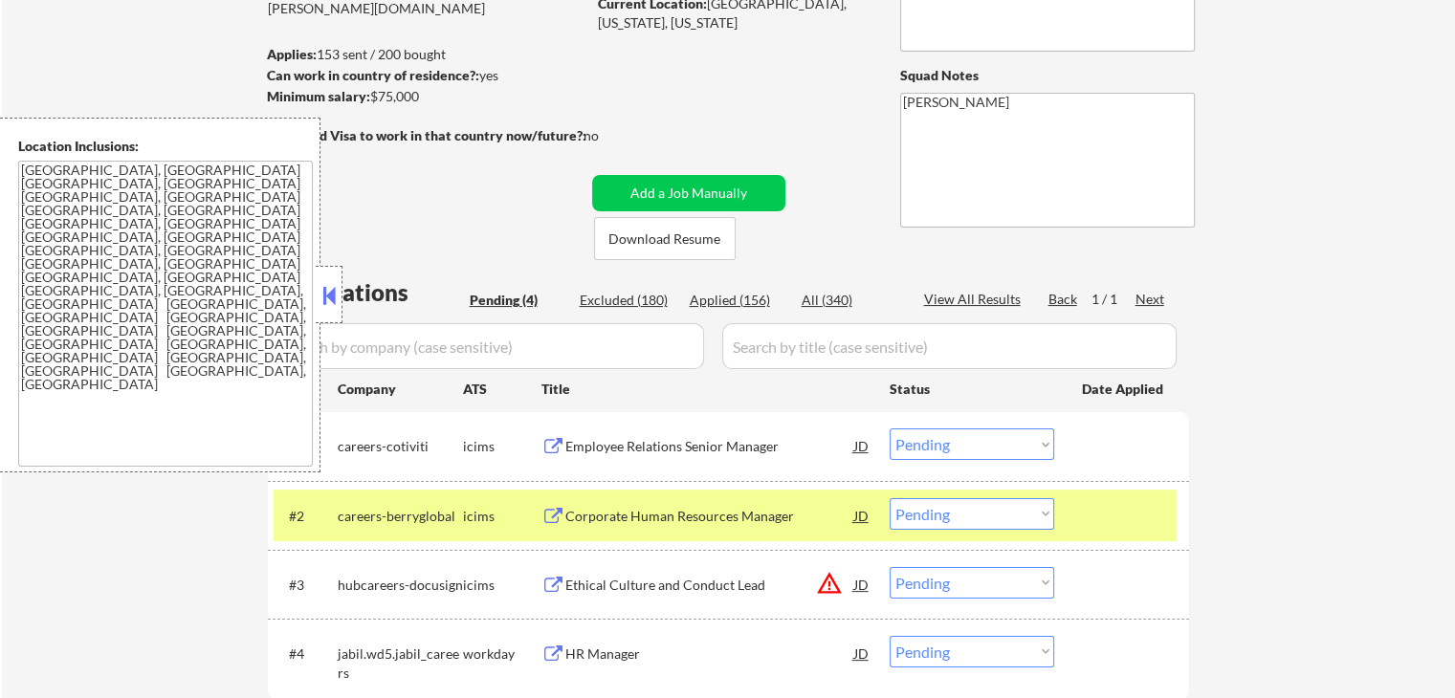
scroll to position [191, 0]
